Goal: Task Accomplishment & Management: Complete application form

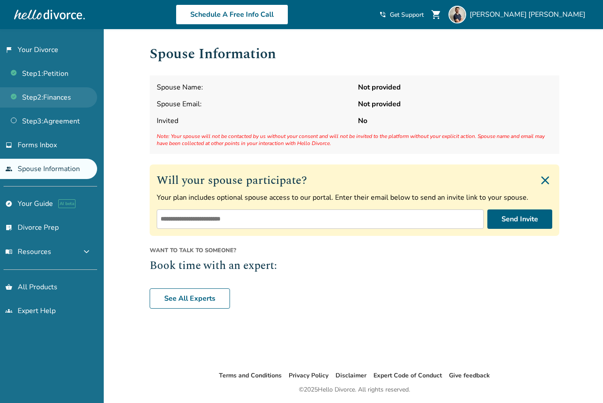
click at [73, 98] on link "Step 2 : Finances" at bounding box center [48, 97] width 97 height 20
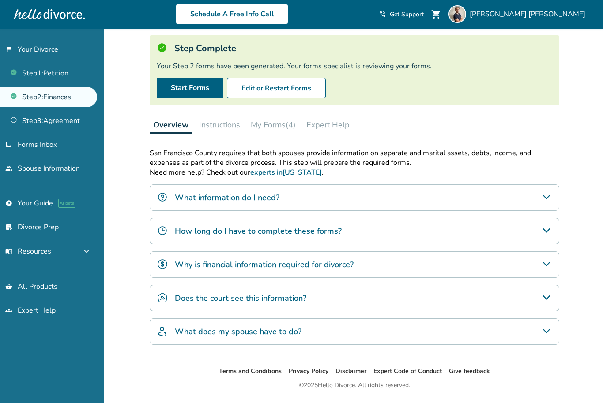
click at [330, 129] on button "Expert Help" at bounding box center [328, 125] width 50 height 18
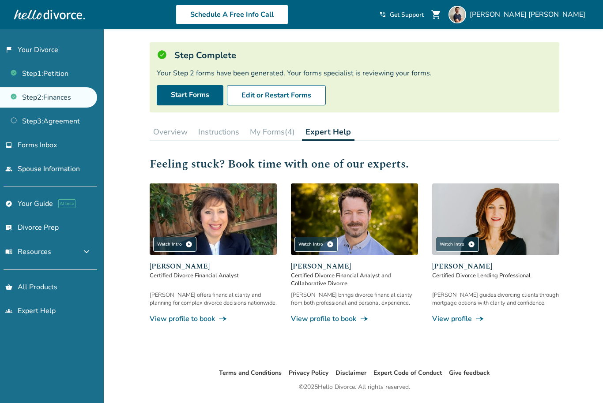
scroll to position [43, 0]
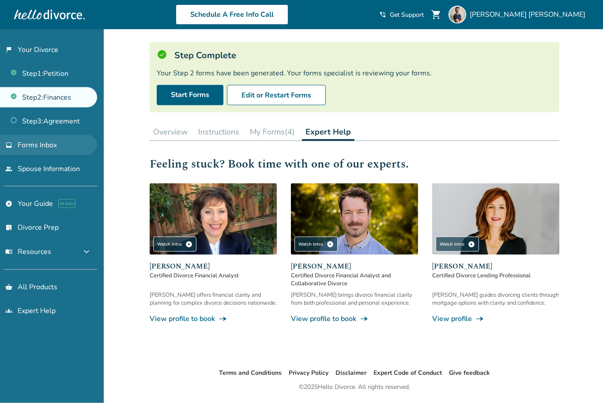
click at [71, 153] on link "inbox Forms Inbox" at bounding box center [48, 145] width 97 height 20
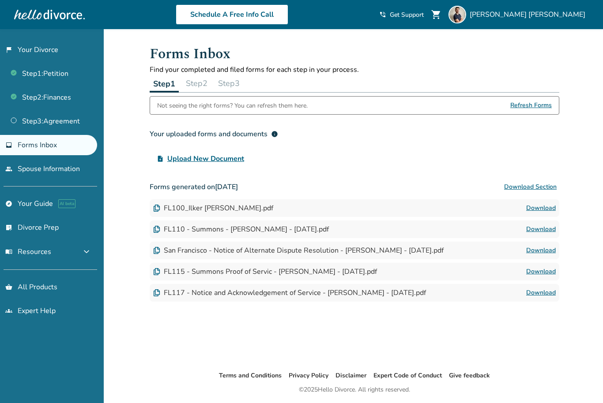
click at [198, 83] on button "Step 2" at bounding box center [196, 84] width 29 height 18
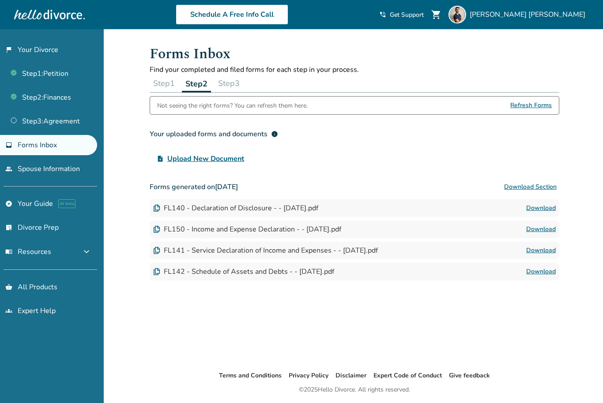
click at [238, 85] on button "Step 3" at bounding box center [228, 84] width 29 height 18
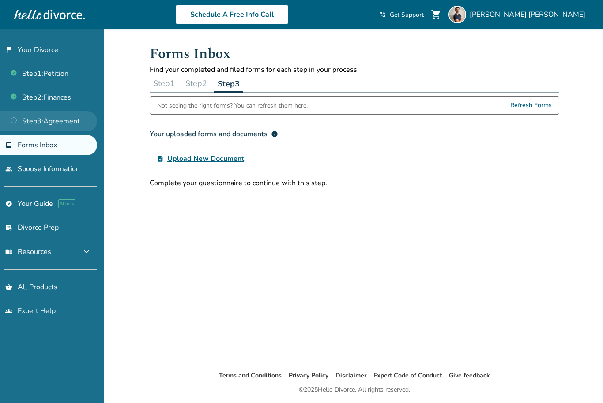
click at [65, 120] on link "Step 3 : Agreement" at bounding box center [48, 121] width 97 height 20
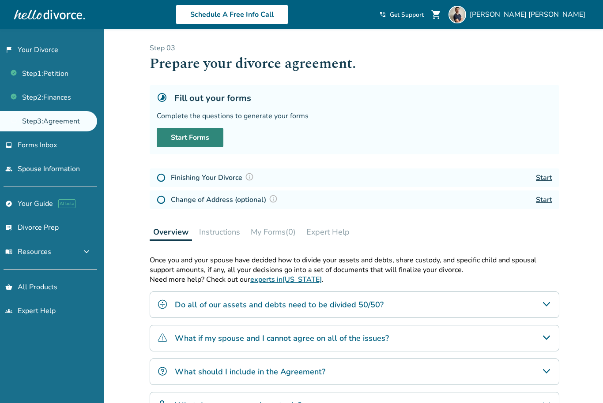
click at [186, 130] on link "Start Forms" at bounding box center [190, 137] width 67 height 19
